Goal: Task Accomplishment & Management: Use online tool/utility

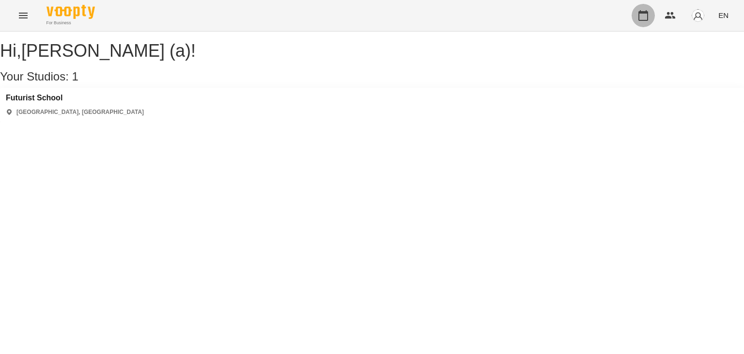
click at [636, 15] on button "button" at bounding box center [643, 15] width 23 height 23
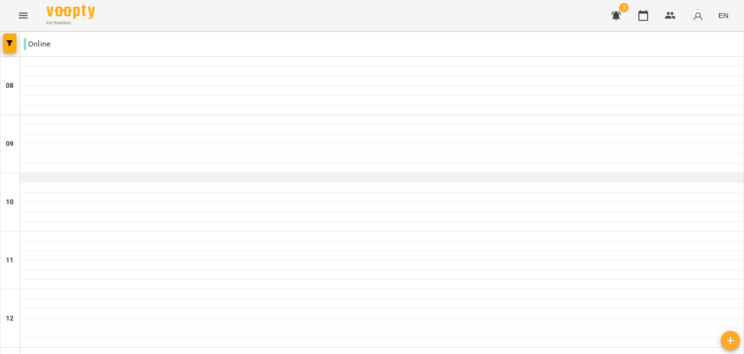
scroll to position [397, 0]
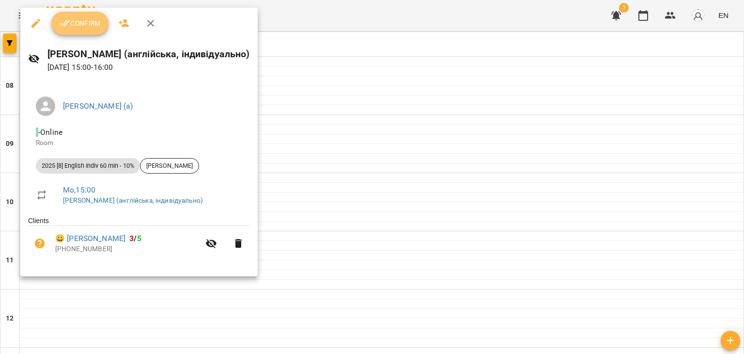
click at [88, 12] on button "Confirm" at bounding box center [79, 23] width 57 height 23
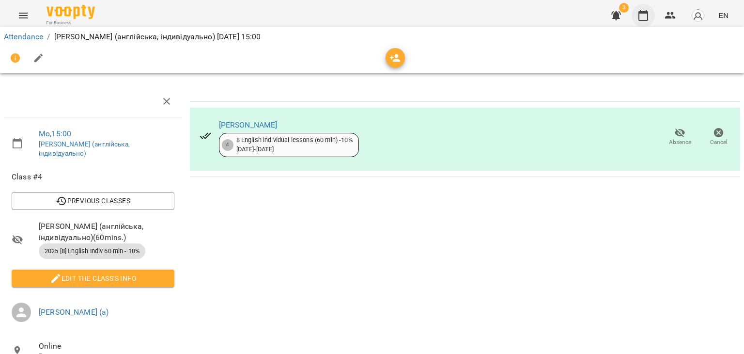
click at [646, 13] on icon "button" at bounding box center [643, 15] width 10 height 11
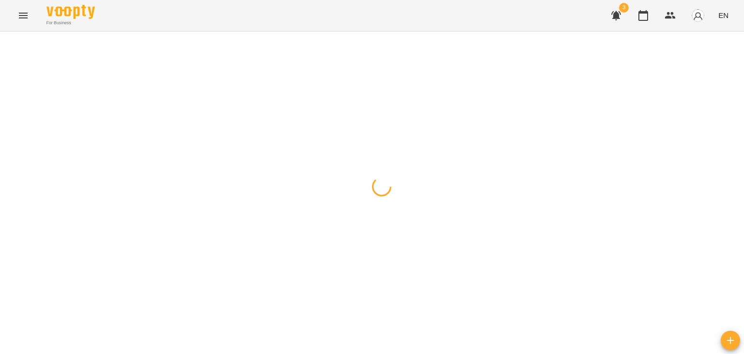
click at [695, 14] on img "button" at bounding box center [698, 16] width 14 height 14
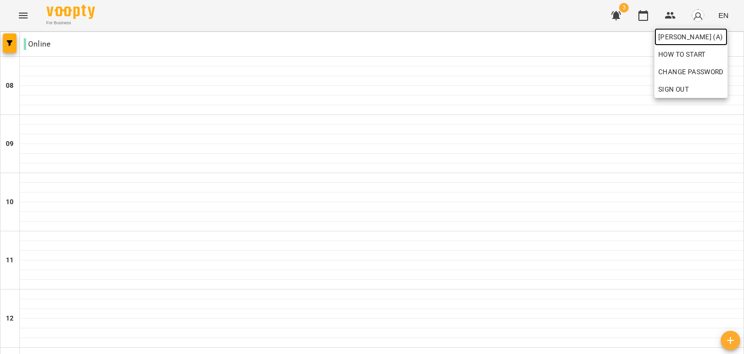
click at [692, 40] on span "[PERSON_NAME] (а)" at bounding box center [690, 37] width 65 height 12
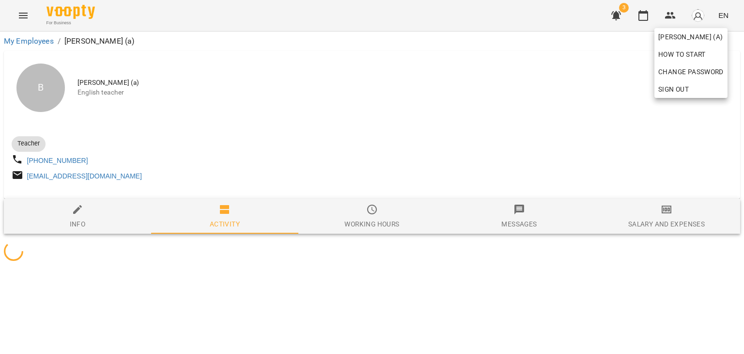
click at [277, 180] on div at bounding box center [372, 177] width 744 height 354
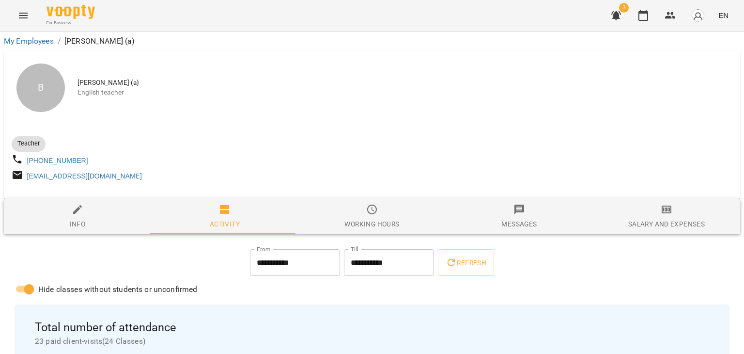
drag, startPoint x: 641, startPoint y: 220, endPoint x: 689, endPoint y: 233, distance: 49.0
click at [689, 230] on div "Salary and Expenses" at bounding box center [666, 224] width 77 height 12
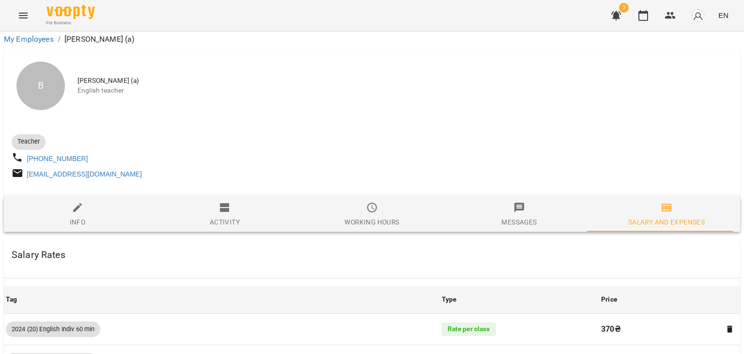
scroll to position [2888, 0]
